Goal: Transaction & Acquisition: Book appointment/travel/reservation

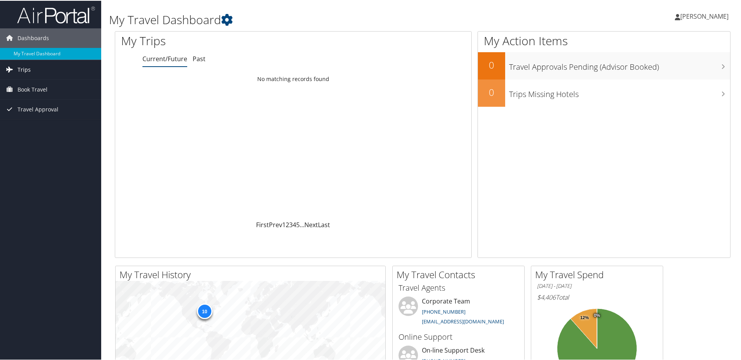
click at [56, 70] on link "Trips" at bounding box center [50, 68] width 101 height 19
click at [58, 84] on link "Current/Future Trips" at bounding box center [50, 85] width 101 height 12
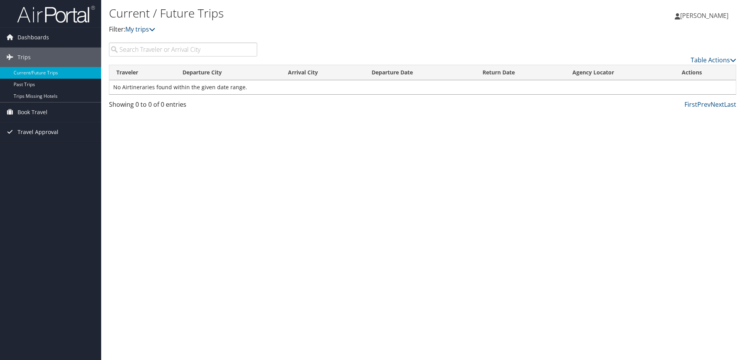
click at [42, 128] on span "Travel Approval" at bounding box center [38, 131] width 41 height 19
click at [41, 114] on span "Book Travel" at bounding box center [33, 111] width 30 height 19
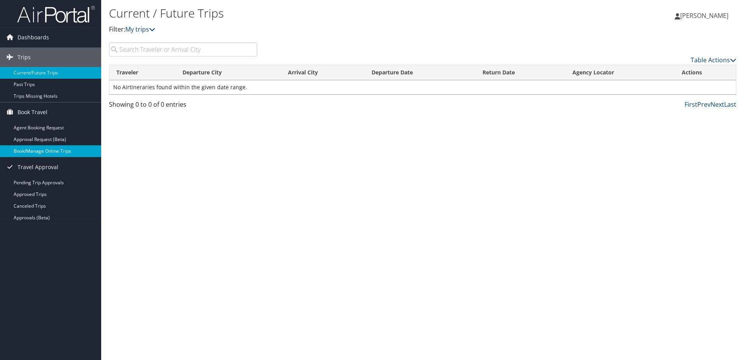
click at [65, 150] on link "Book/Manage Online Trips" at bounding box center [50, 151] width 101 height 12
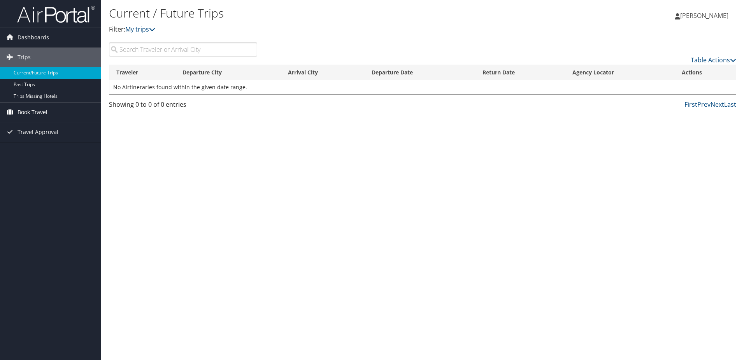
click at [60, 113] on link "Book Travel" at bounding box center [50, 111] width 101 height 19
click at [42, 128] on link "Agent Booking Request" at bounding box center [50, 128] width 101 height 12
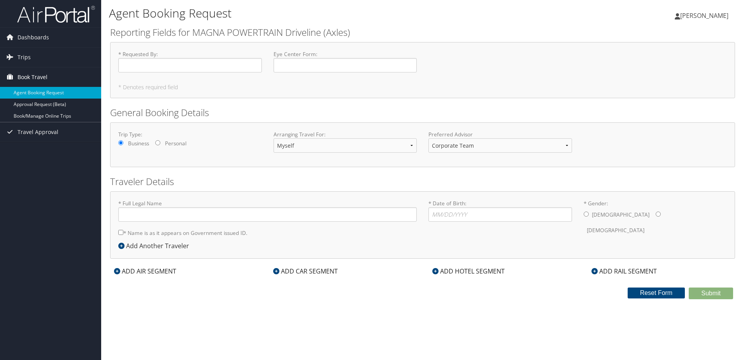
type input "Eric Michael Townsend Rickabaugh"
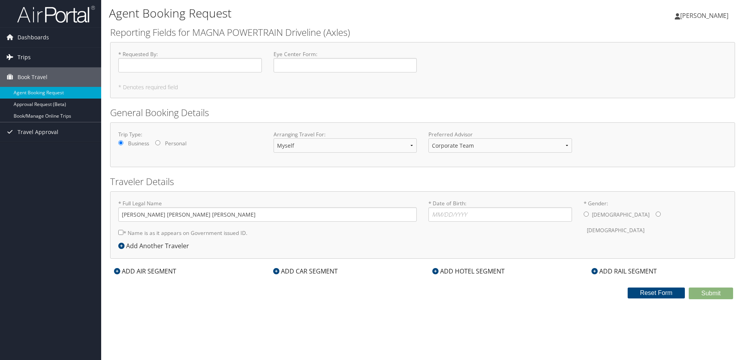
click at [30, 61] on link "Trips" at bounding box center [50, 56] width 101 height 19
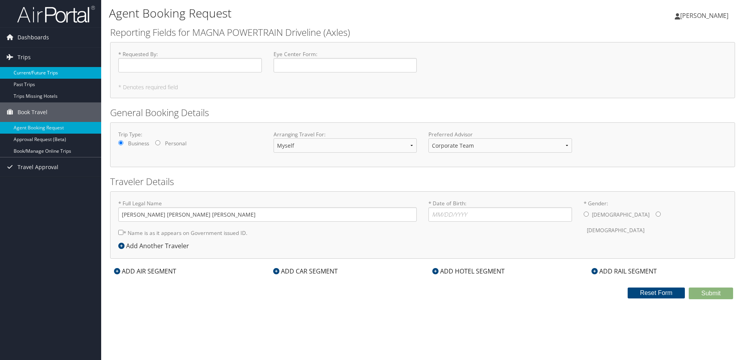
click at [27, 70] on link "Current/Future Trips" at bounding box center [50, 73] width 101 height 12
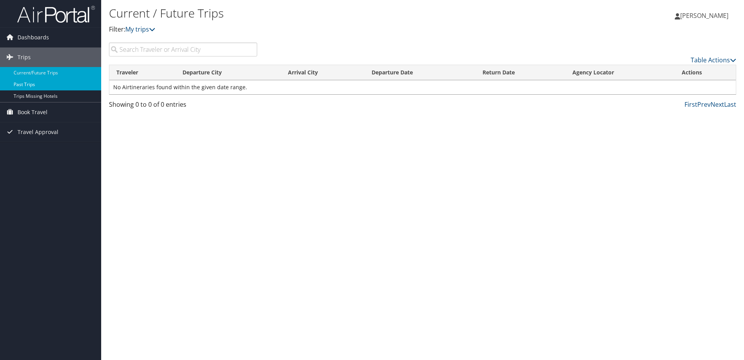
click at [60, 90] on link "Past Trips" at bounding box center [50, 85] width 101 height 12
click at [29, 112] on span "Book Travel" at bounding box center [33, 111] width 30 height 19
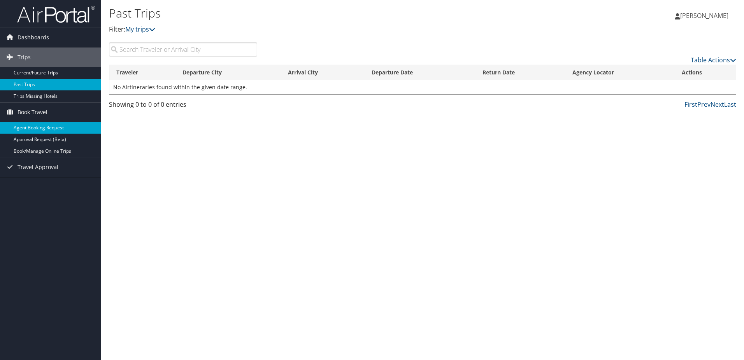
click at [36, 125] on link "Agent Booking Request" at bounding box center [50, 128] width 101 height 12
